Goal: Information Seeking & Learning: Learn about a topic

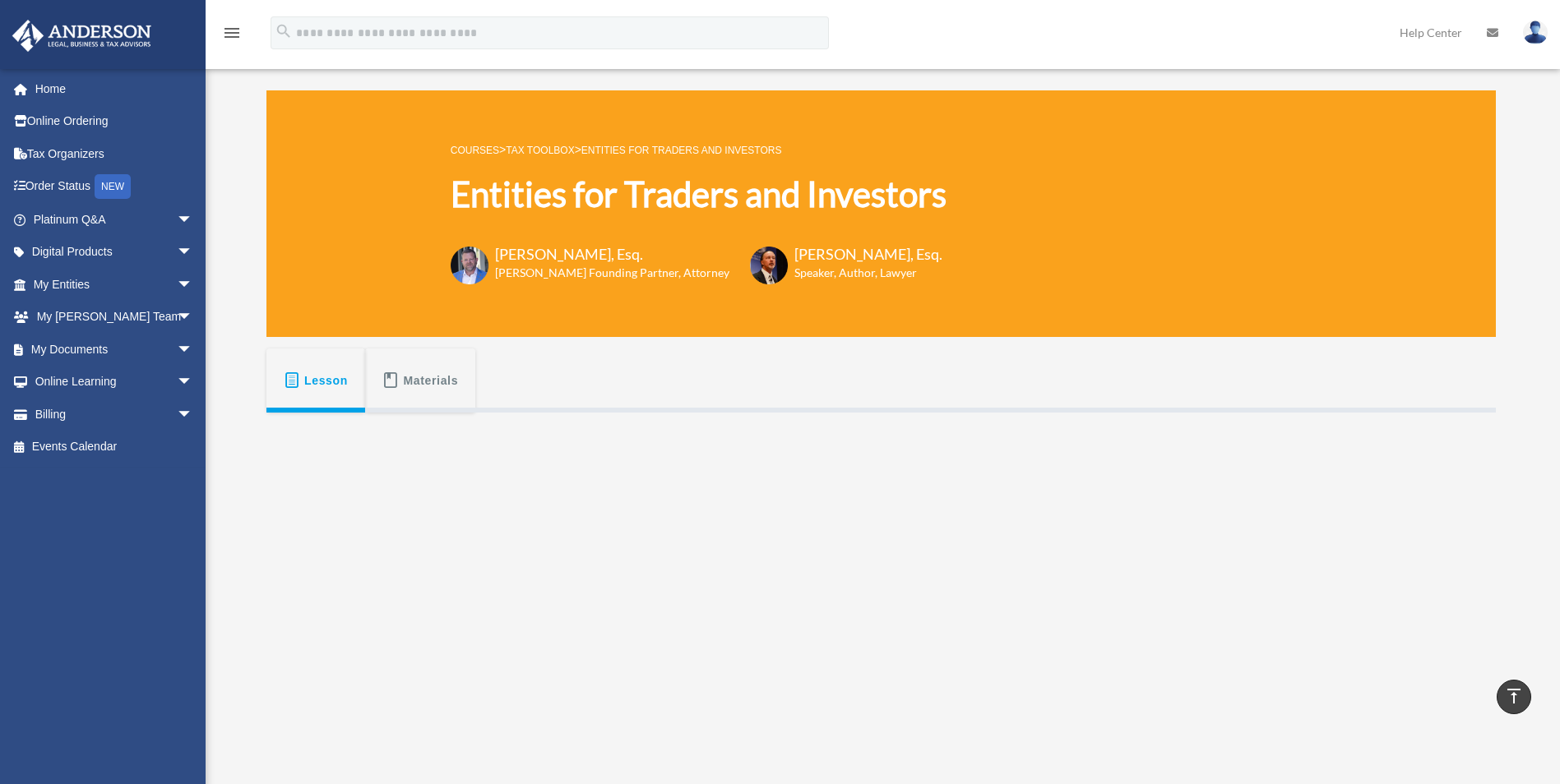
scroll to position [392, 0]
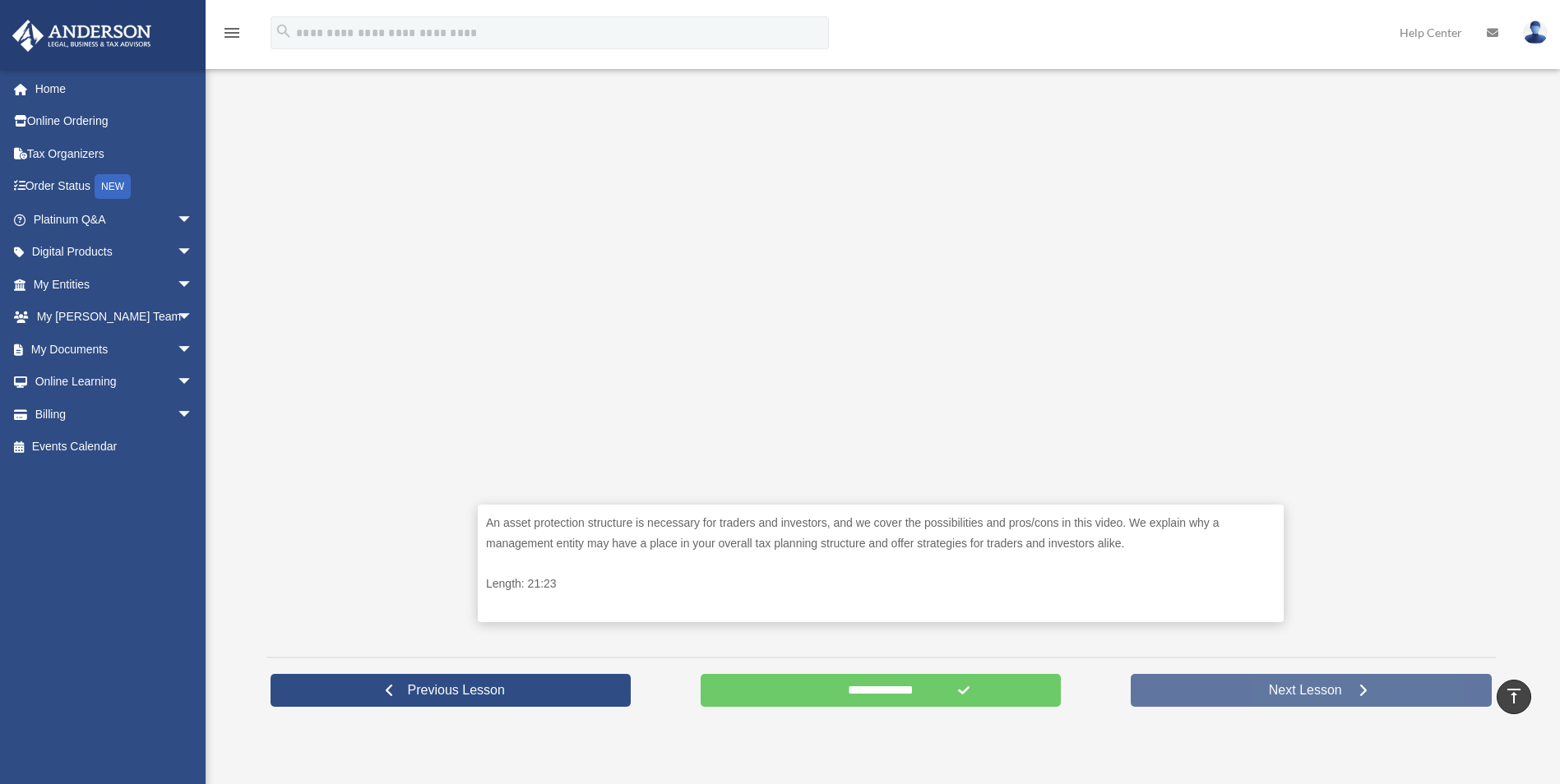
click at [1253, 686] on link "Next Lesson" at bounding box center [1311, 690] width 361 height 33
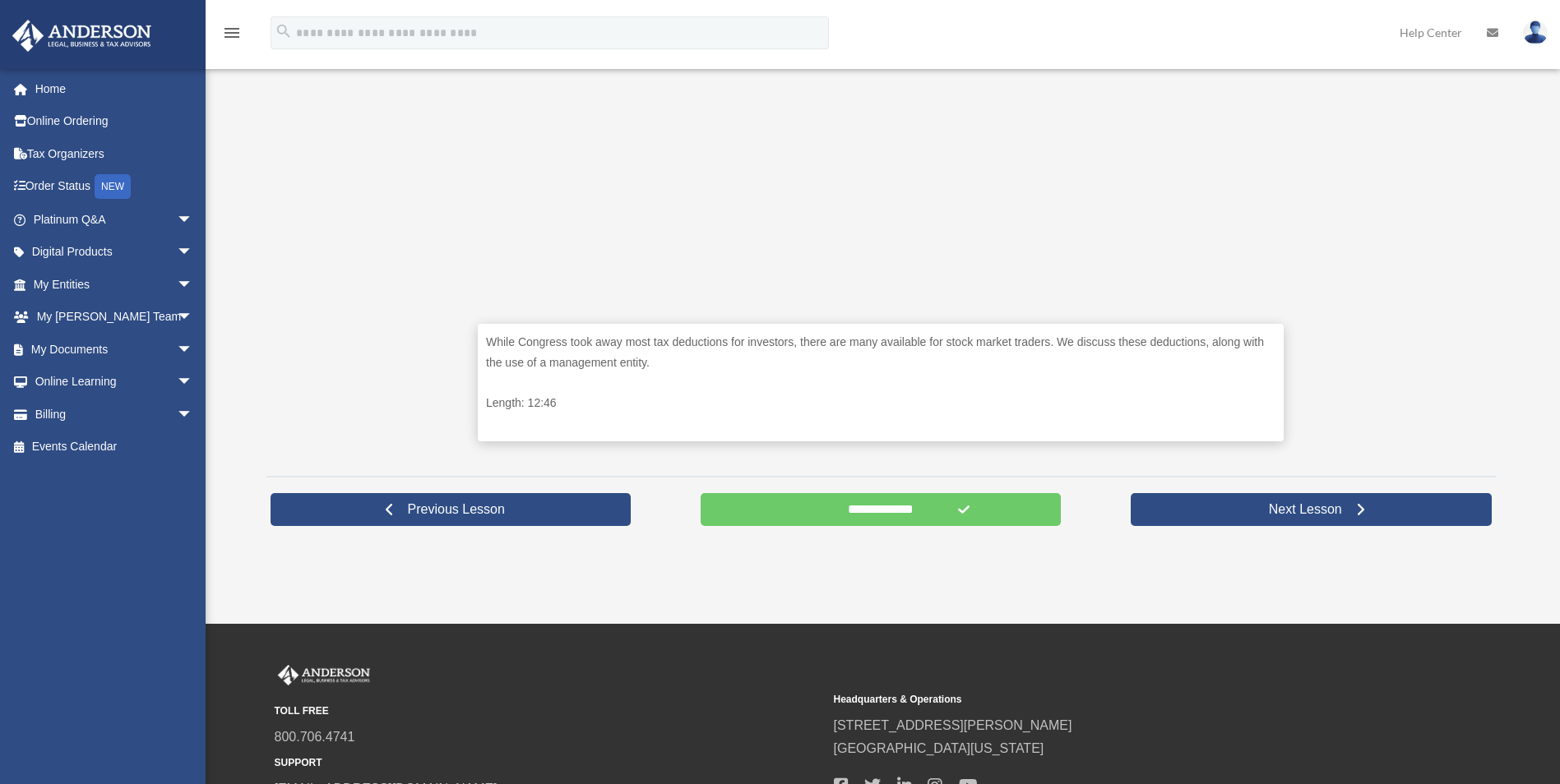
scroll to position [575, 0]
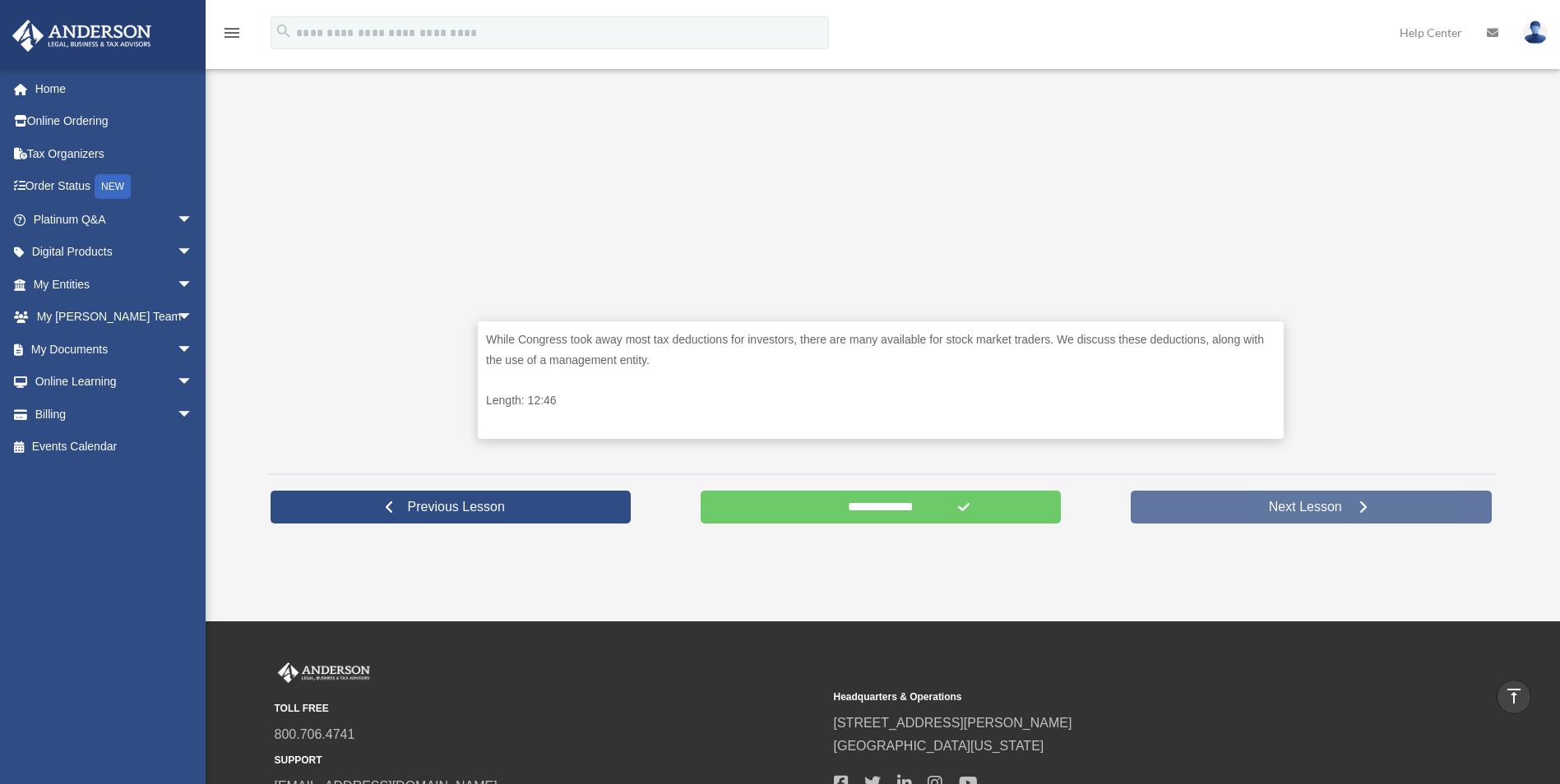
click at [1228, 500] on link "Next Lesson" at bounding box center [1311, 507] width 361 height 33
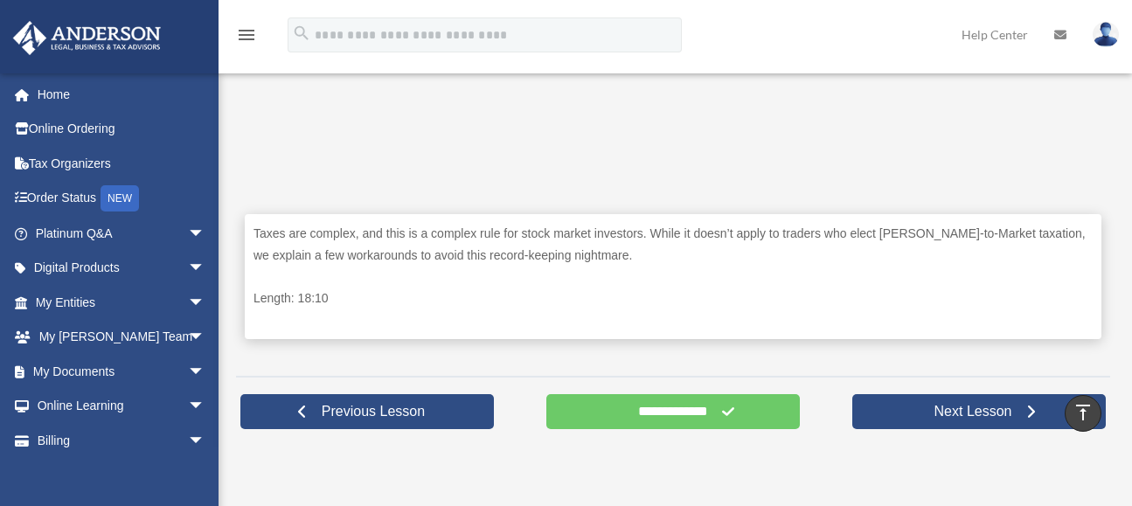
scroll to position [766, 0]
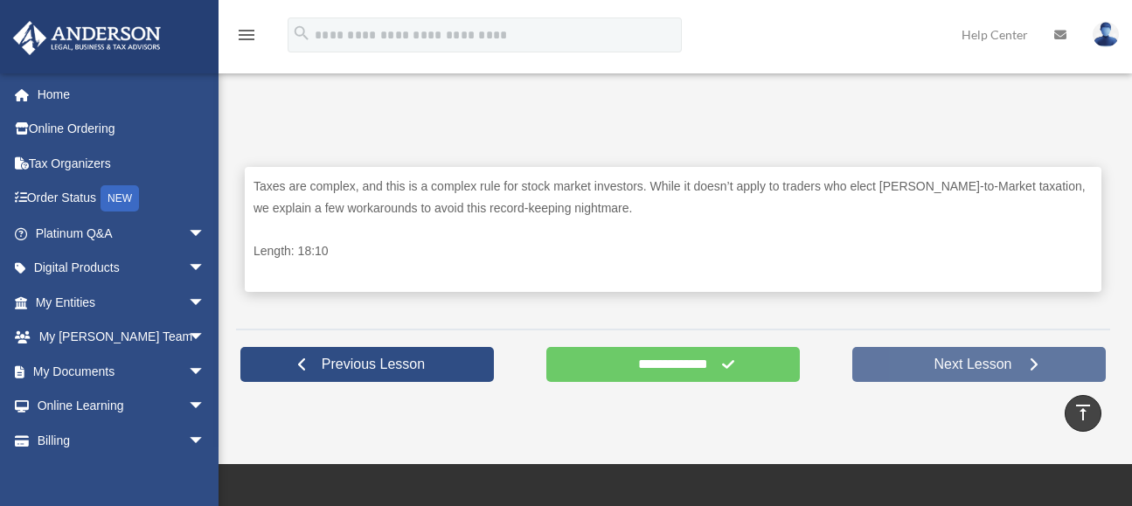
click at [942, 359] on span "Next Lesson" at bounding box center [974, 364] width 106 height 17
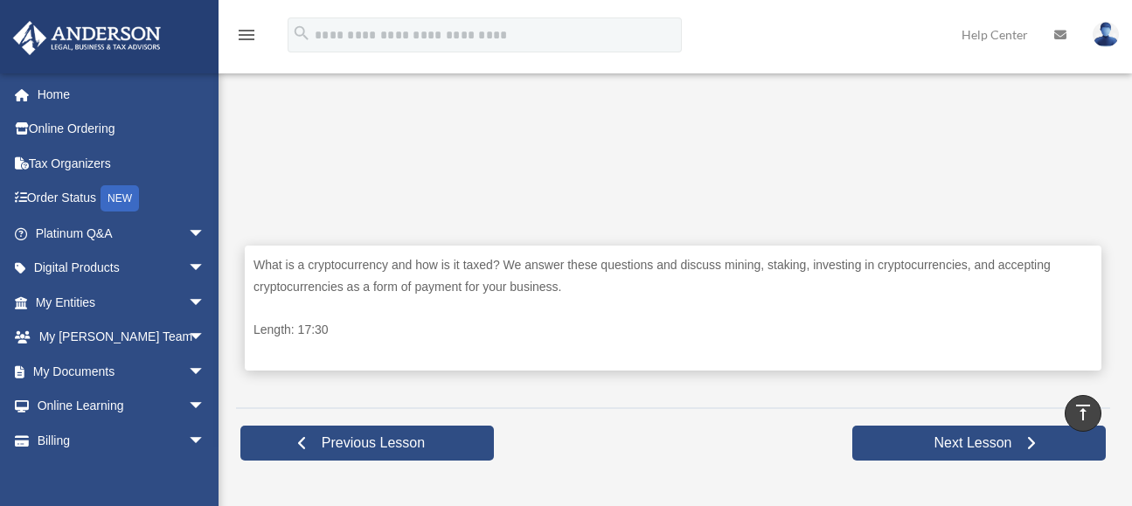
scroll to position [962, 0]
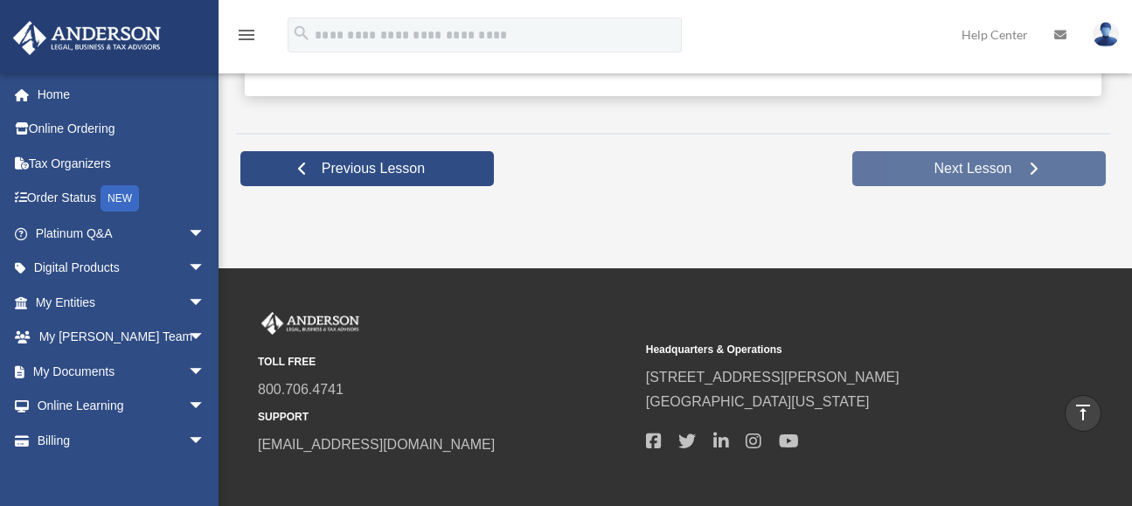
click at [989, 164] on span "Next Lesson" at bounding box center [974, 168] width 106 height 17
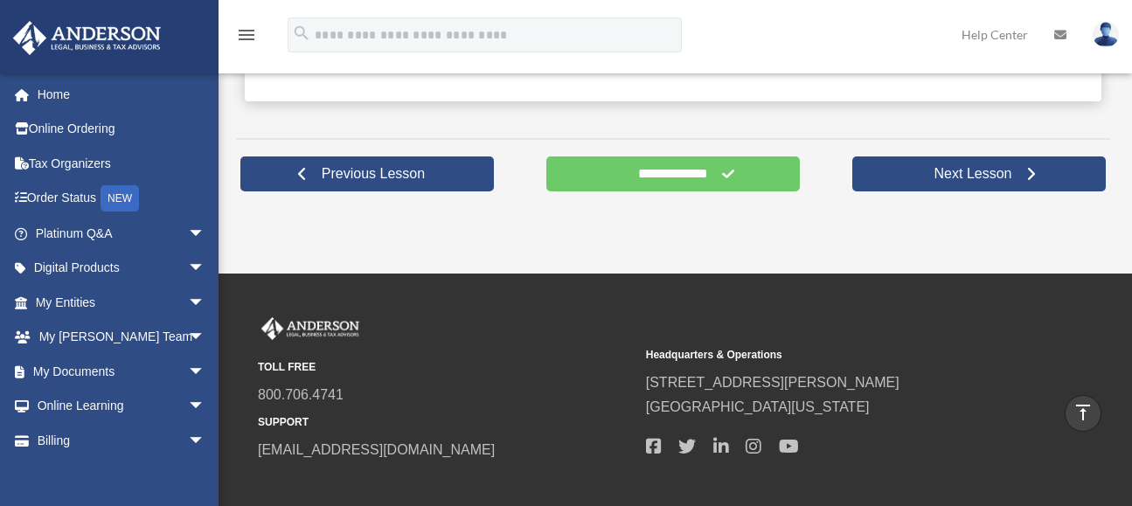
scroll to position [962, 0]
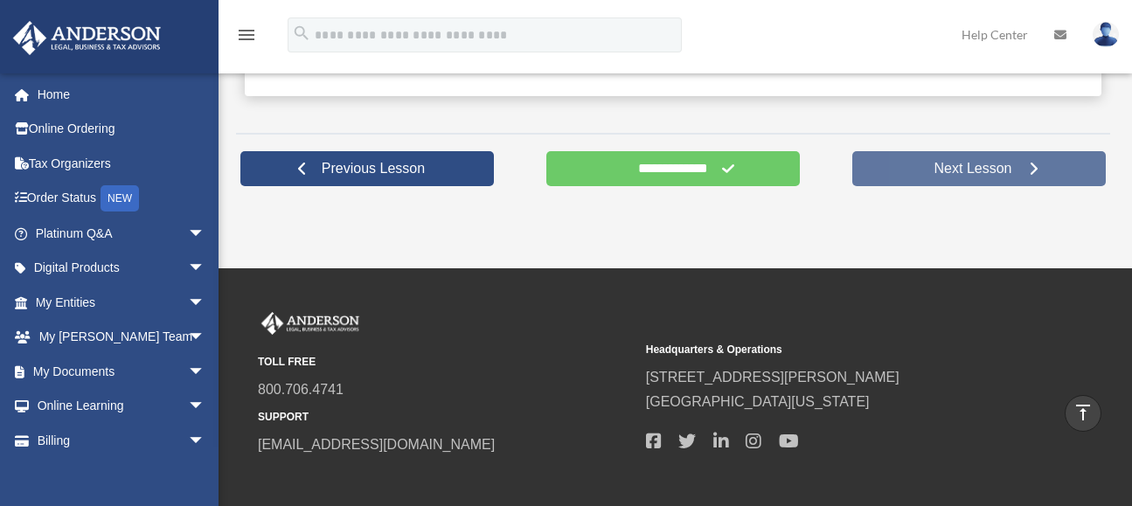
click at [991, 169] on span "Next Lesson" at bounding box center [974, 168] width 106 height 17
click at [943, 174] on span "Next Lesson" at bounding box center [974, 168] width 106 height 17
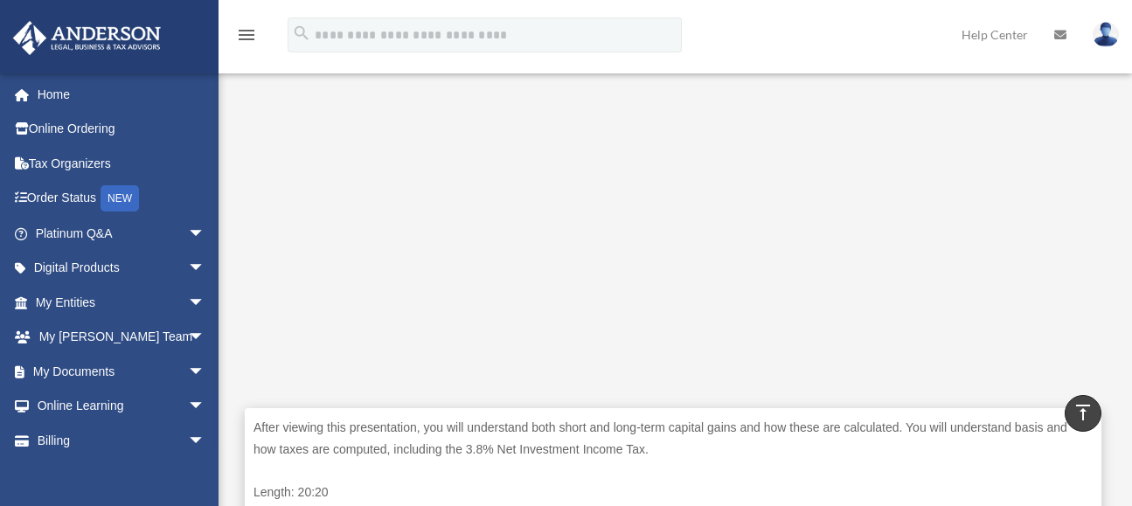
scroll to position [437, 0]
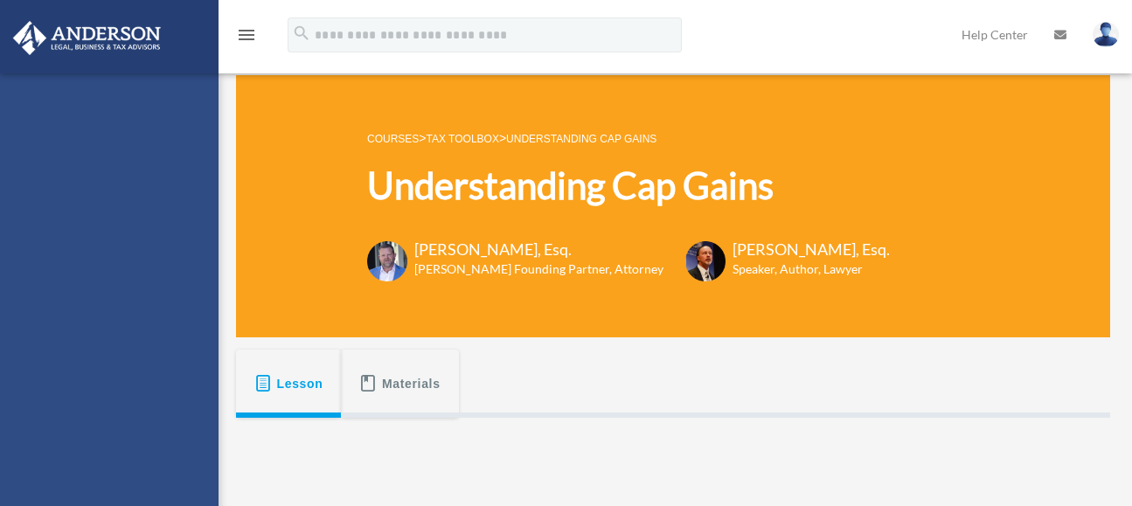
scroll to position [437, 0]
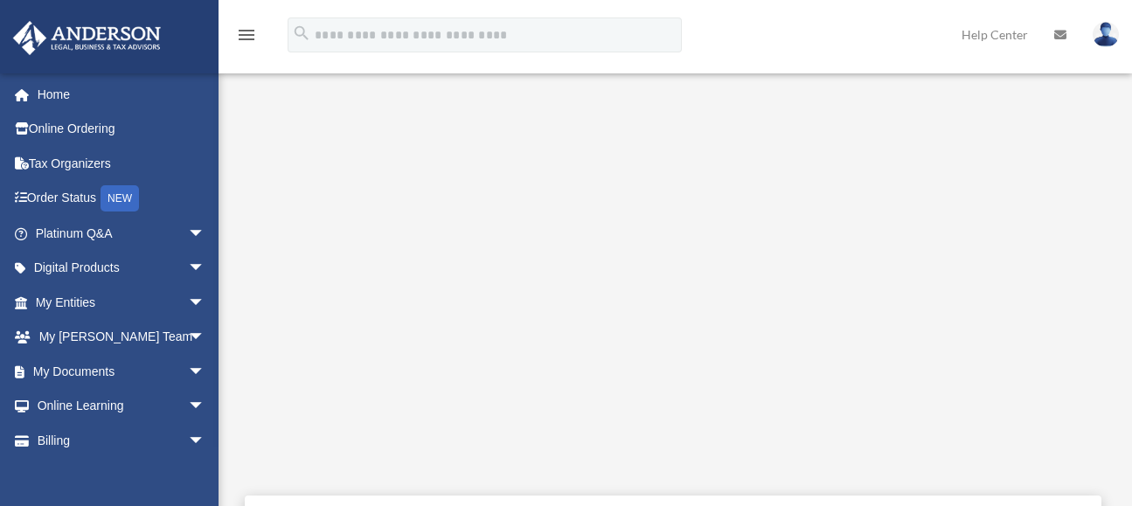
click at [58, 470] on div "pboll747@gmail.com Sign Out pboll747@gmail.com Home Online Ordering Tax Organiz…" at bounding box center [109, 326] width 219 height 506
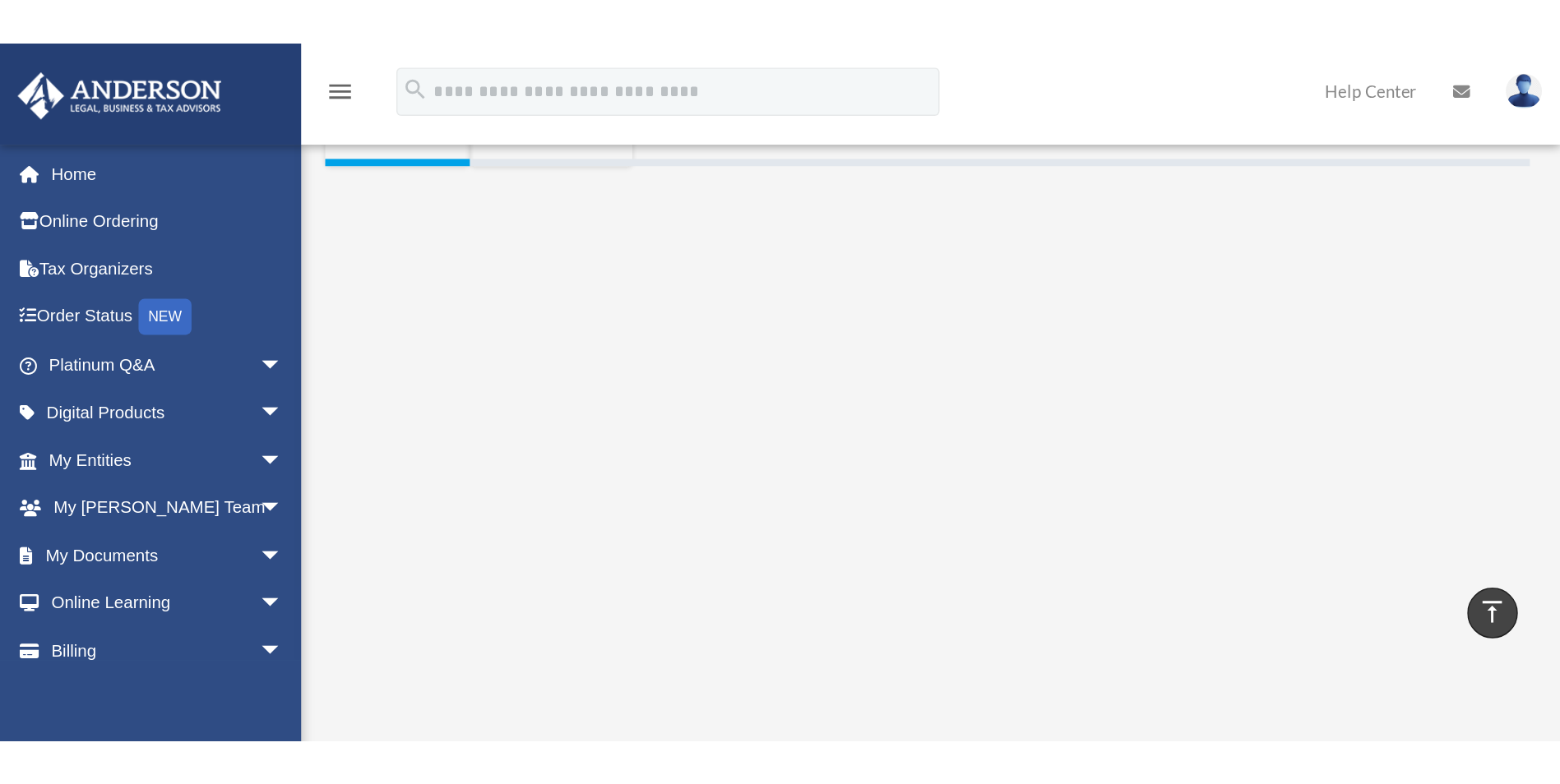
scroll to position [329, 0]
